Goal: Transaction & Acquisition: Purchase product/service

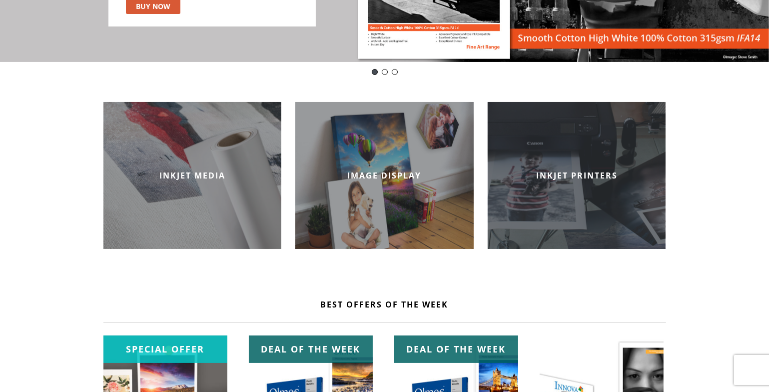
scroll to position [250, 0]
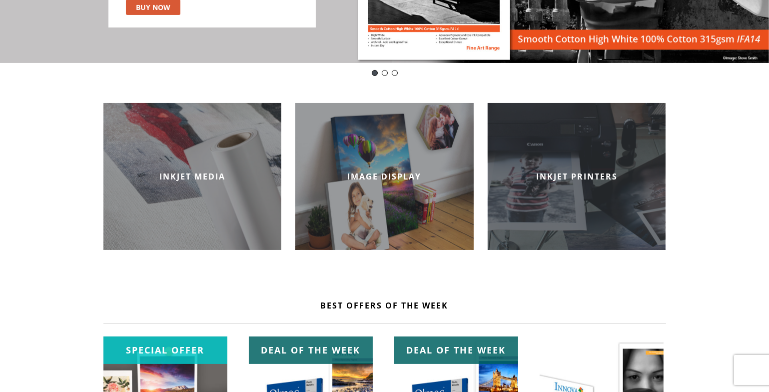
click at [574, 181] on div "INKJET PRINTERS" at bounding box center [577, 176] width 178 height 147
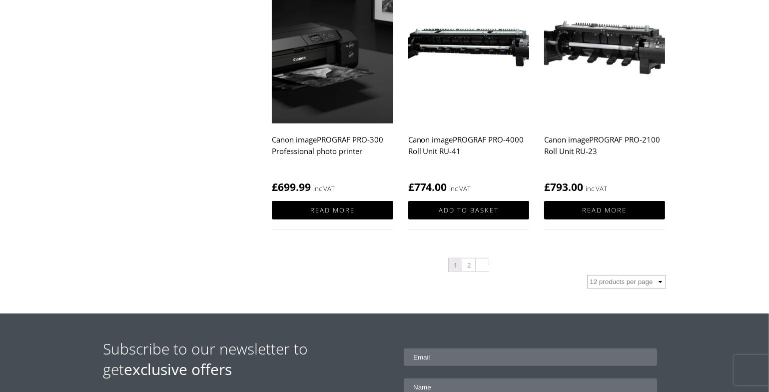
scroll to position [1050, 0]
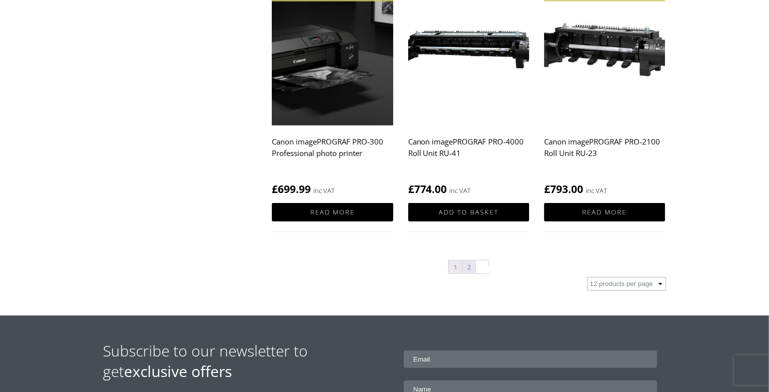
click at [469, 265] on link "2" at bounding box center [468, 266] width 13 height 13
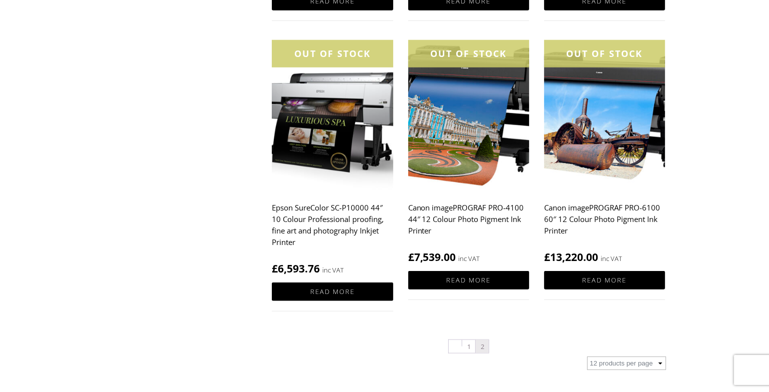
scroll to position [1000, 0]
